Goal: Navigation & Orientation: Find specific page/section

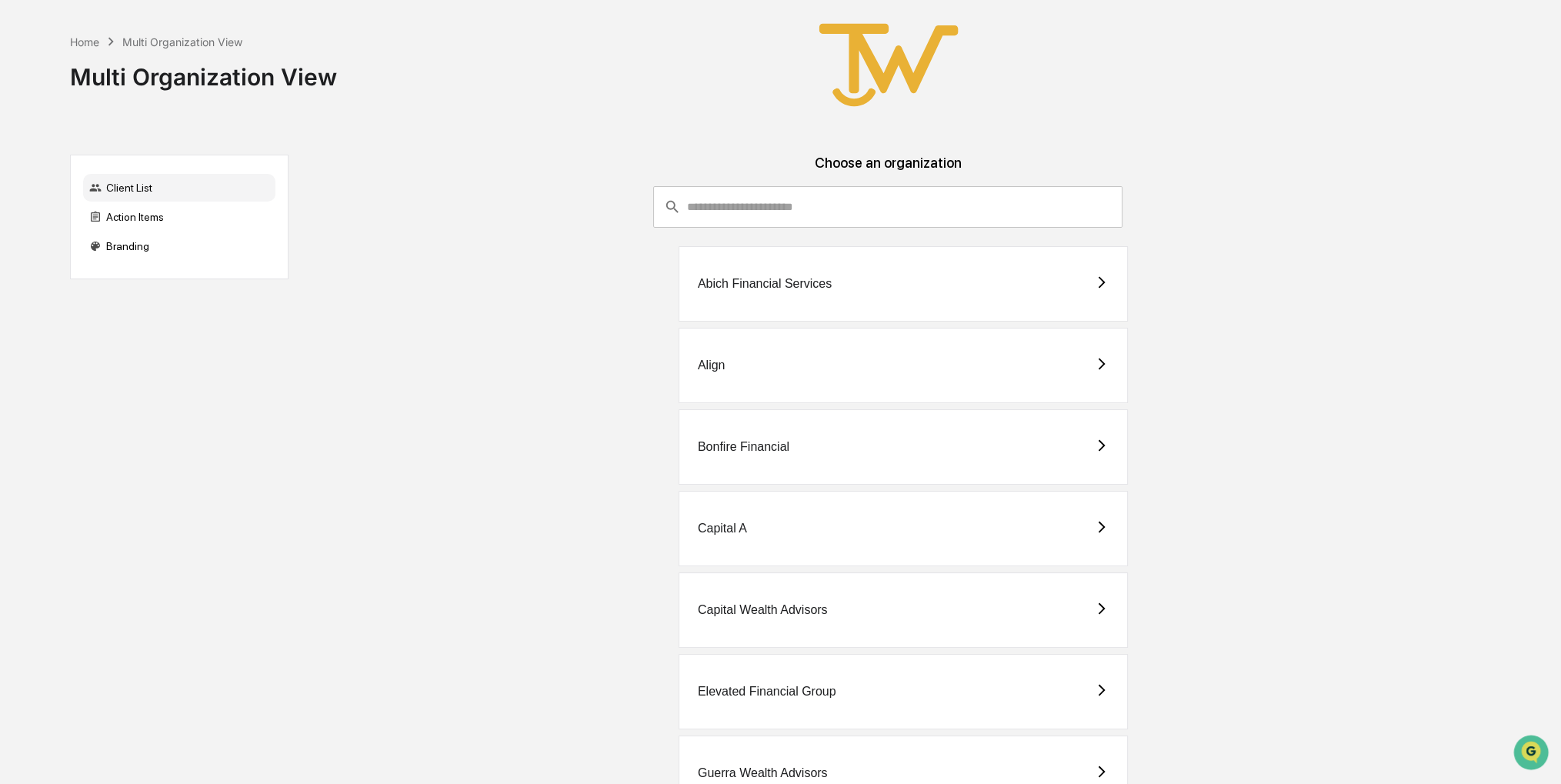
click at [1295, 353] on div "Align" at bounding box center [888, 365] width 1174 height 75
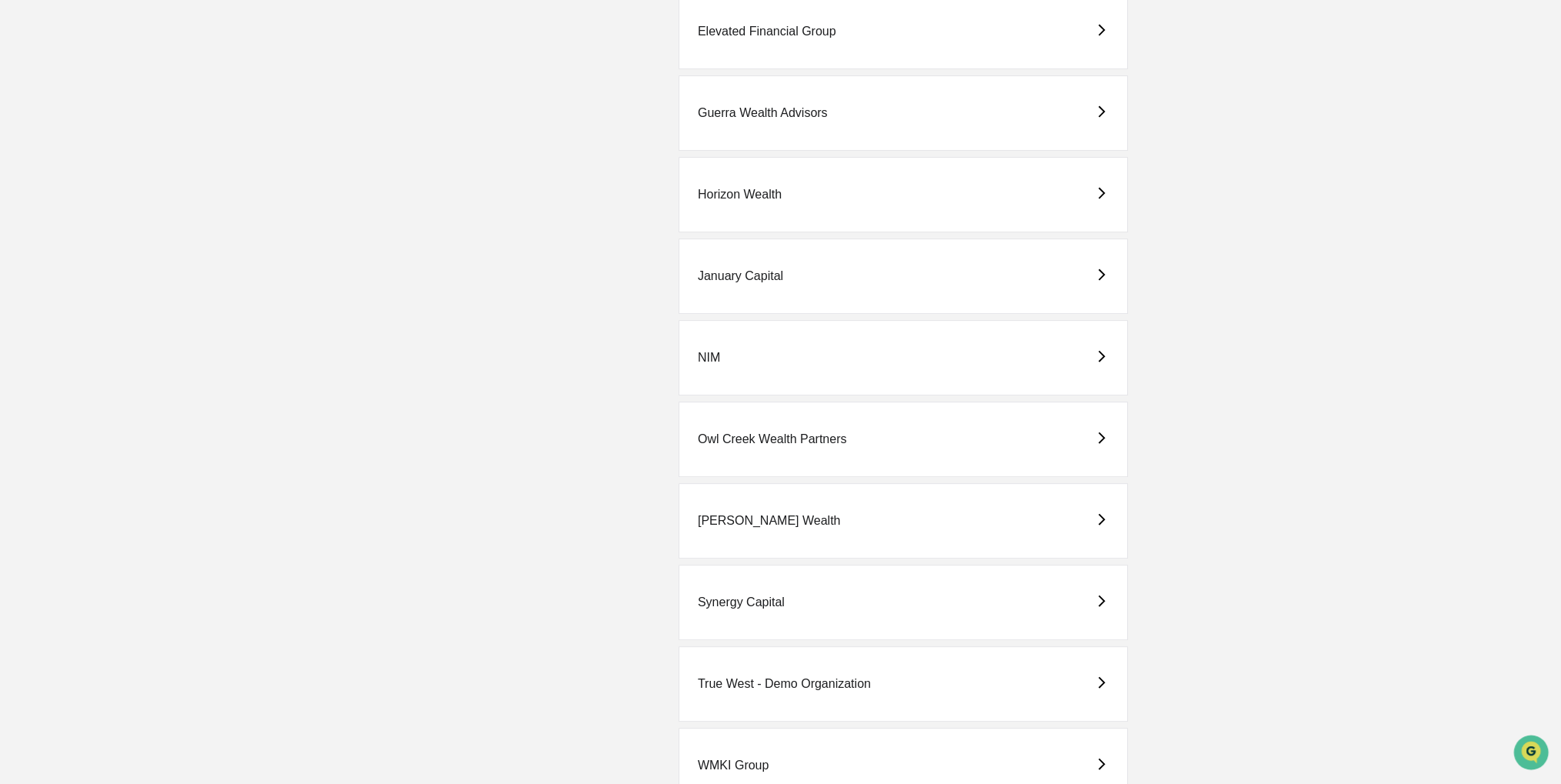
scroll to position [708, 0]
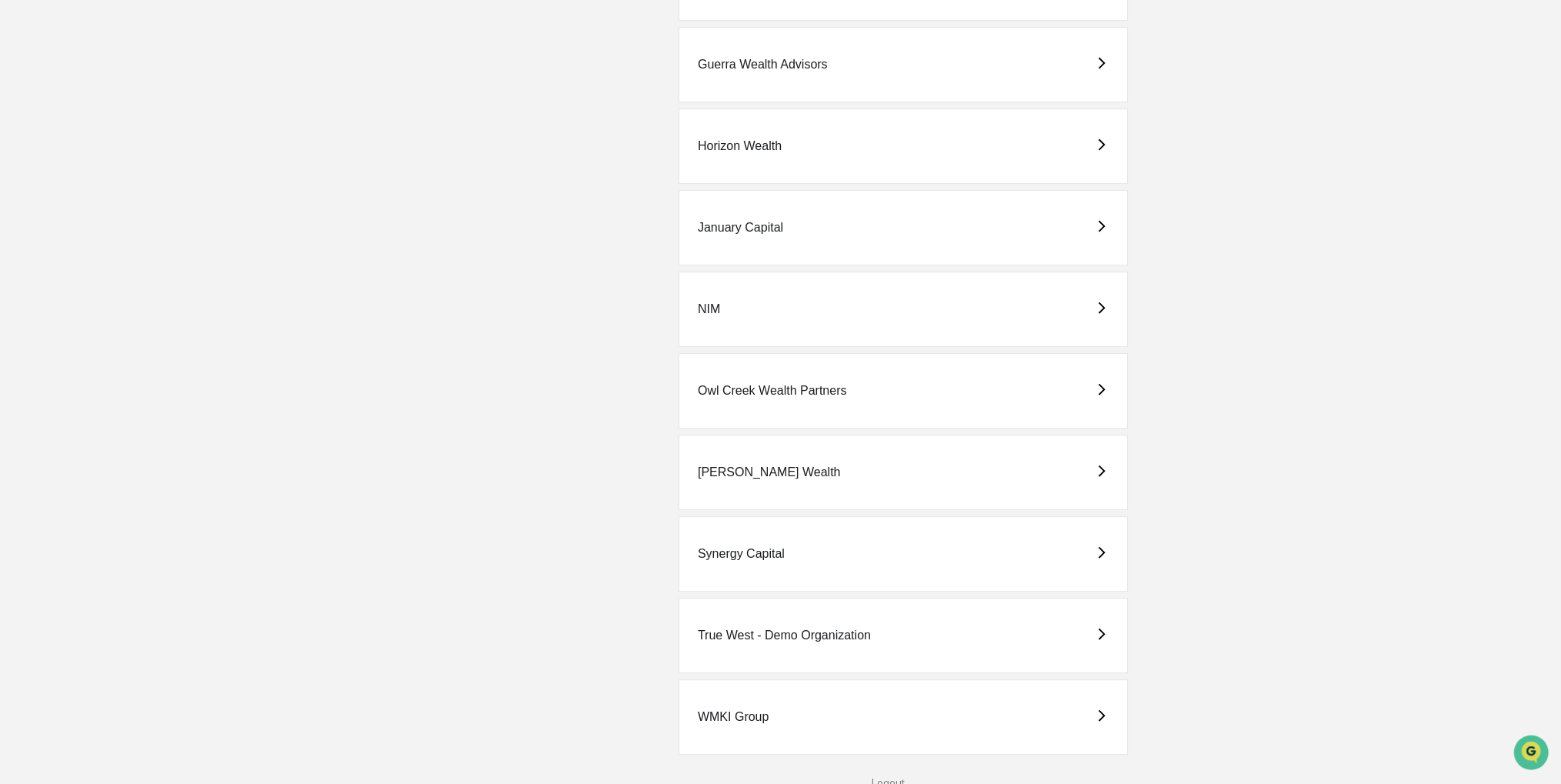
click at [929, 615] on div "True West - Demo Organization" at bounding box center [903, 635] width 449 height 75
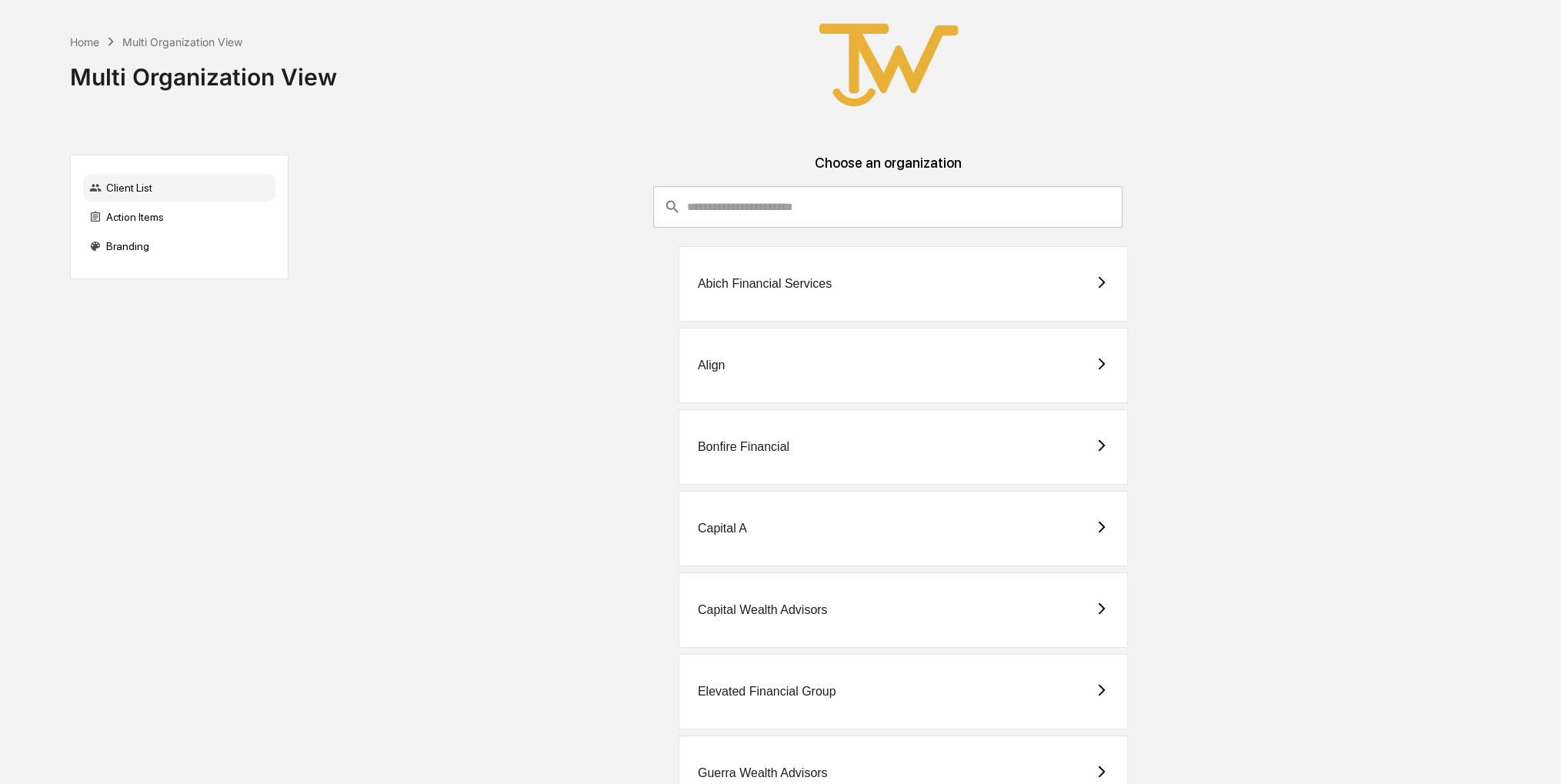
click at [784, 510] on div "Capital A" at bounding box center [903, 528] width 449 height 75
